Goal: Navigation & Orientation: Go to known website

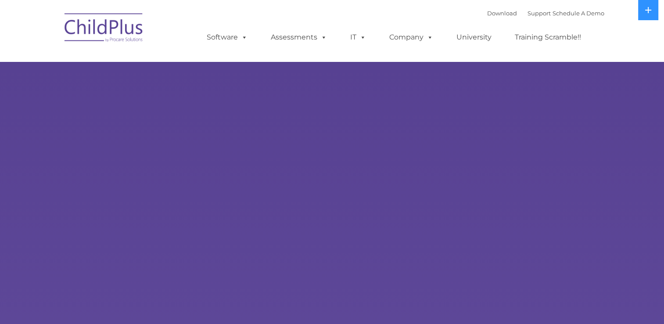
select select "MEDIUM"
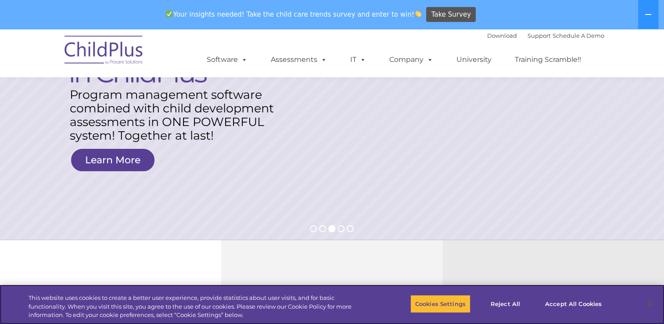
scroll to position [134, 0]
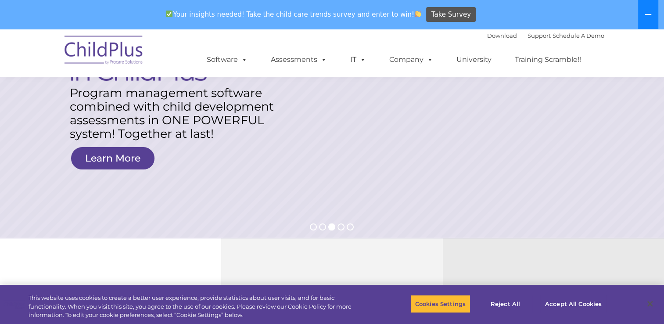
click at [650, 11] on icon at bounding box center [648, 14] width 7 height 7
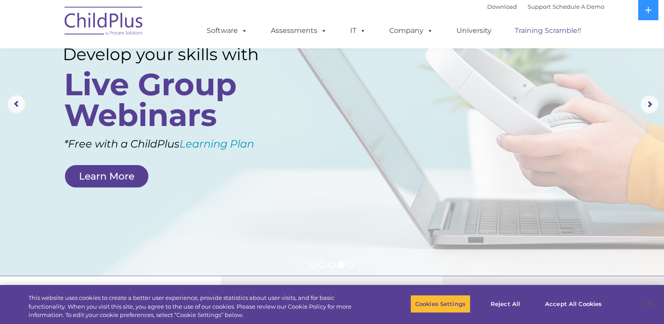
scroll to position [0, 0]
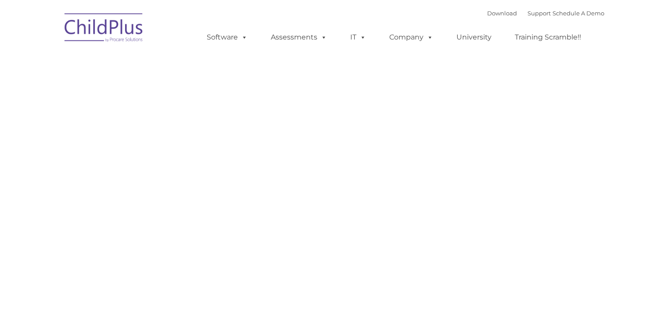
type input ""
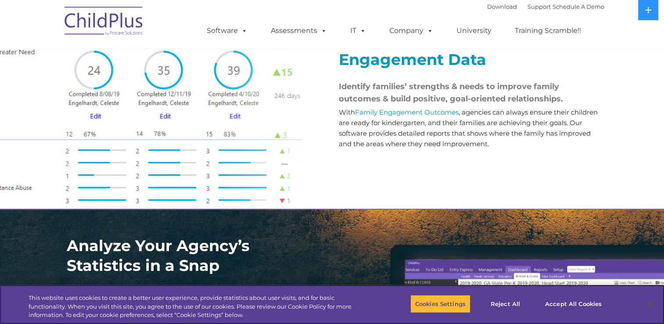
scroll to position [1054, 0]
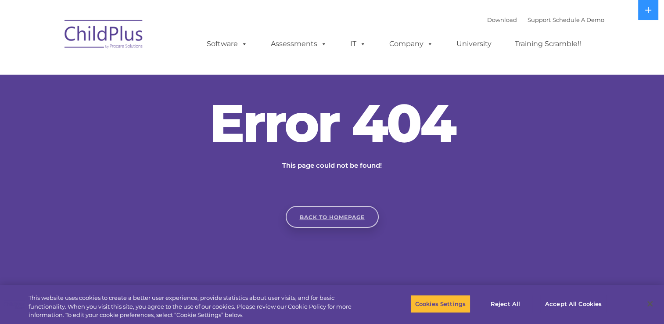
click at [307, 218] on link "Back to homepage" at bounding box center [332, 217] width 93 height 22
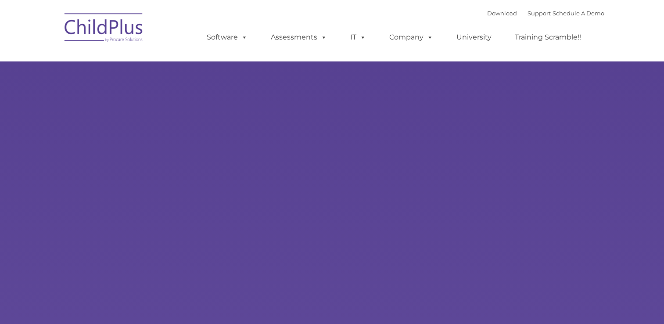
type input ""
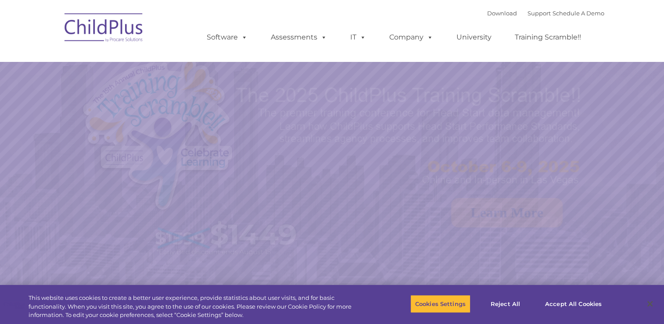
select select "MEDIUM"
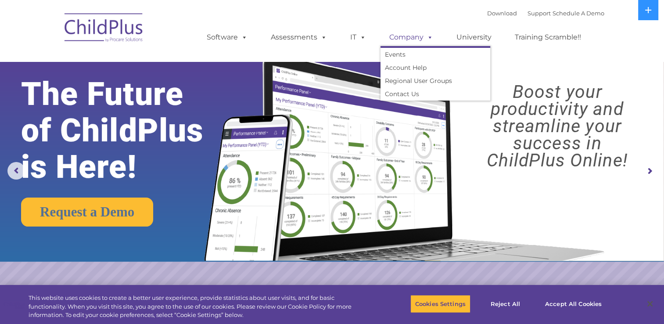
click at [431, 40] on span at bounding box center [429, 37] width 10 height 8
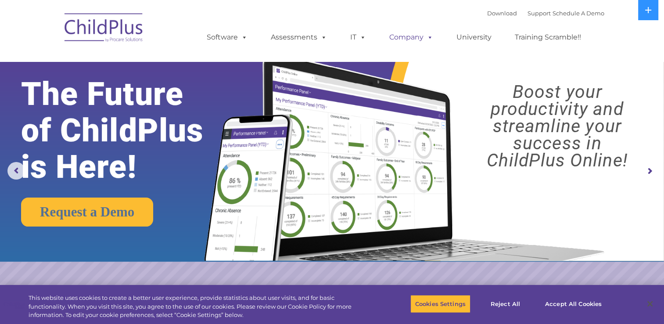
click at [431, 40] on span at bounding box center [429, 37] width 10 height 8
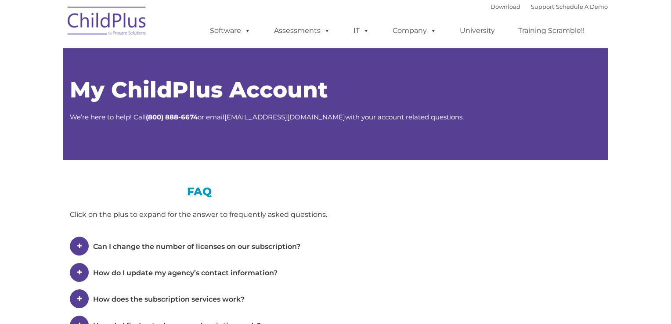
type input ""
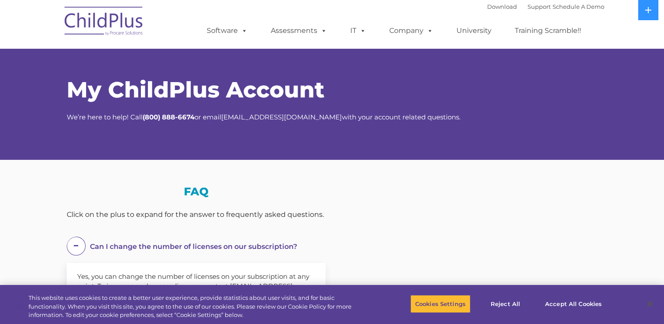
select select "MEDIUM"
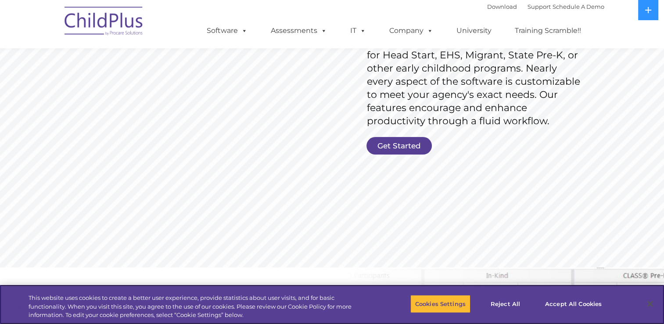
scroll to position [178, 0]
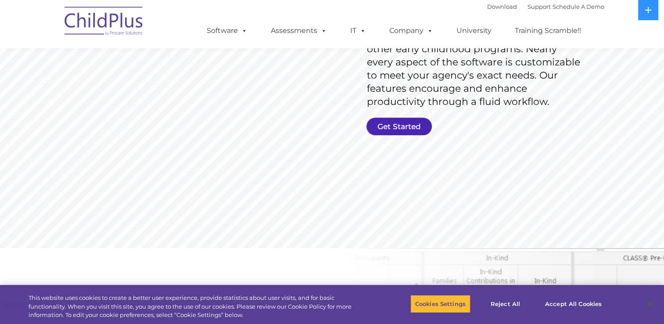
click at [383, 127] on link "Get Started" at bounding box center [399, 127] width 65 height 18
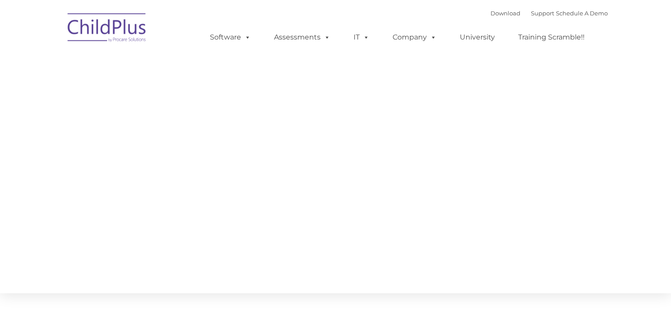
type input ""
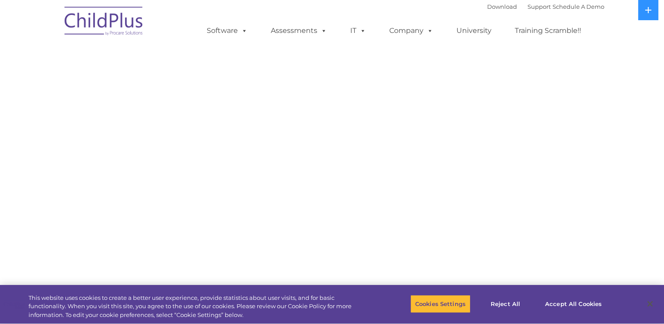
select select "MEDIUM"
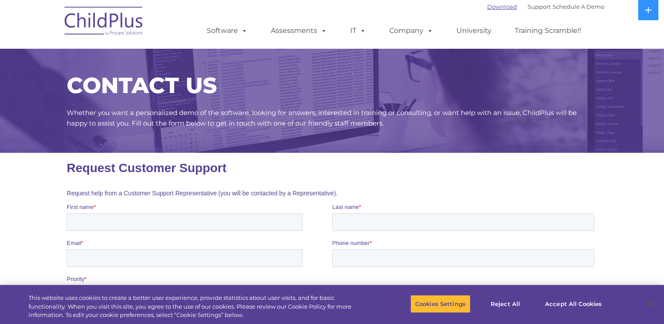
click at [487, 7] on link "Download" at bounding box center [502, 6] width 30 height 7
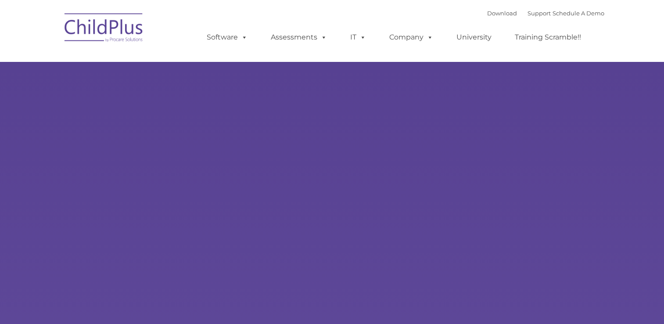
type input ""
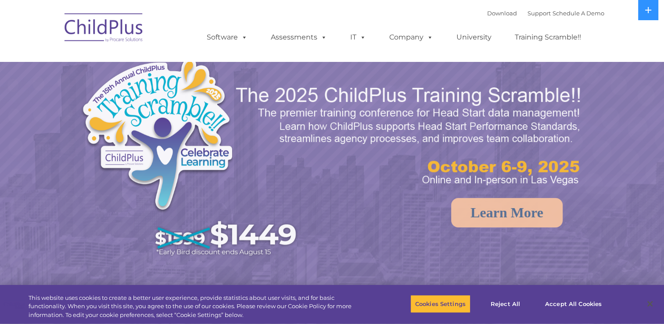
select select "MEDIUM"
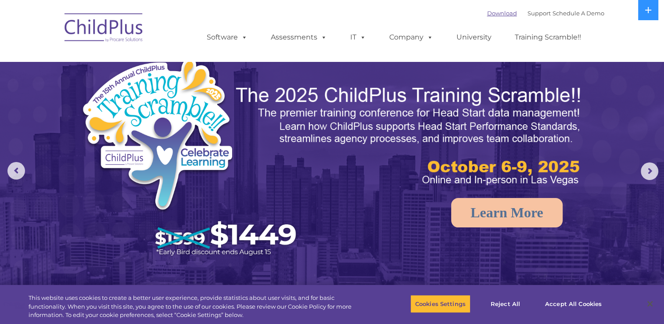
click at [487, 14] on link "Download" at bounding box center [502, 13] width 30 height 7
